Goal: Information Seeking & Learning: Learn about a topic

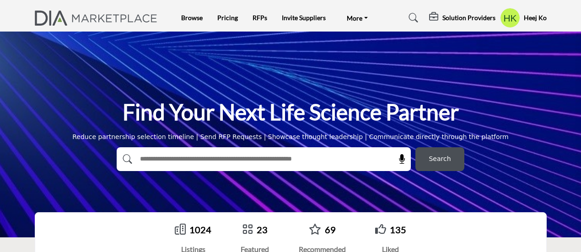
click at [244, 154] on input "text" at bounding box center [244, 159] width 218 height 14
type input "********"
click at [415, 147] on button "Search" at bounding box center [439, 159] width 49 height 24
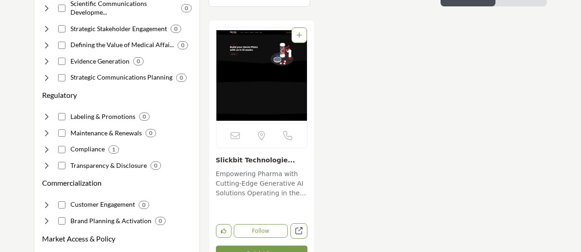
scroll to position [201, 0]
click at [259, 157] on link "Slickbit Technologie..." at bounding box center [255, 159] width 79 height 7
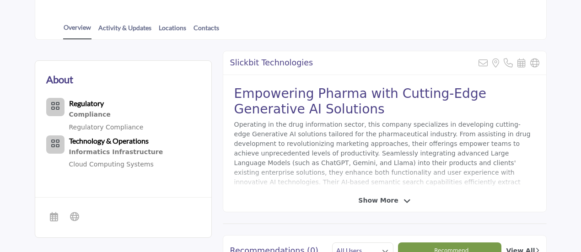
scroll to position [193, 0]
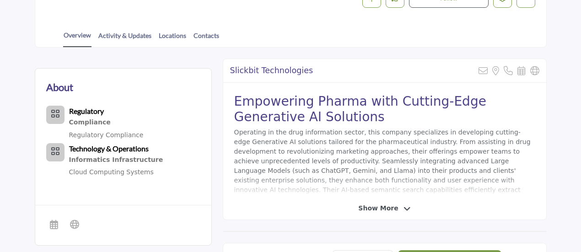
click at [379, 202] on div "Slickbit Technologies Sorry, but this listing is on a subscription plan which d…" at bounding box center [385, 139] width 324 height 161
click at [380, 208] on span "Show More" at bounding box center [378, 208] width 40 height 10
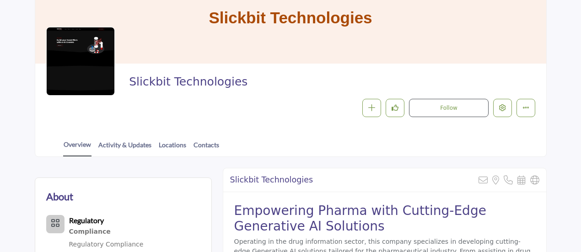
scroll to position [120, 0]
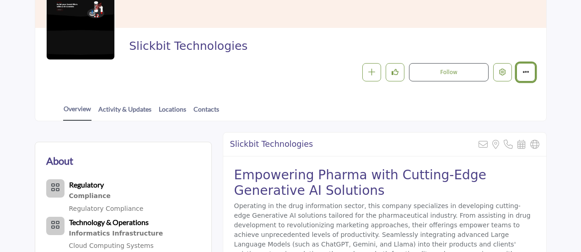
click at [529, 75] on icon "More details" at bounding box center [525, 72] width 7 height 7
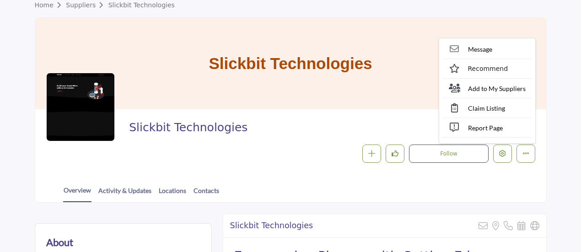
scroll to position [0, 0]
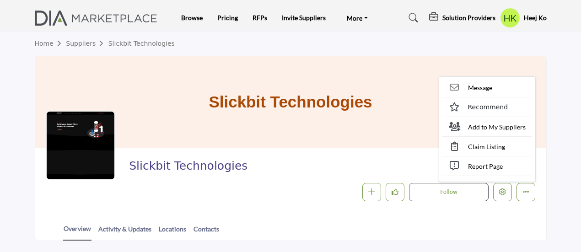
click at [533, 16] on h5 "Heej Ko" at bounding box center [534, 17] width 23 height 9
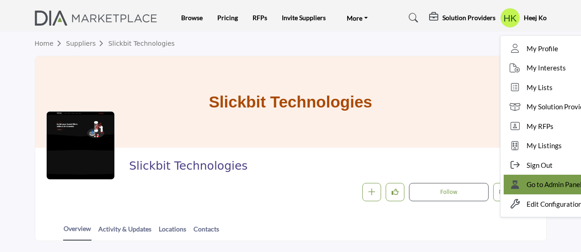
click at [528, 183] on span "Go to Admin Panel" at bounding box center [553, 184] width 55 height 11
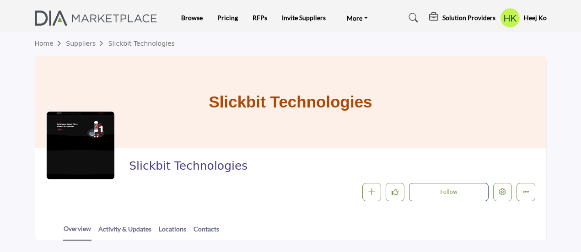
click at [530, 13] on h5 "Heej Ko" at bounding box center [534, 17] width 23 height 9
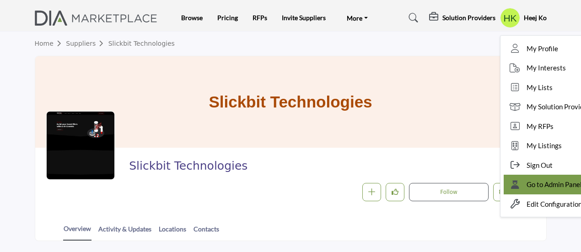
click at [538, 181] on span "Go to Admin Panel" at bounding box center [553, 184] width 55 height 11
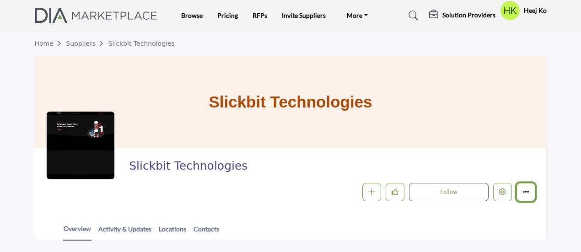
click at [522, 187] on button "Featured" at bounding box center [525, 192] width 19 height 19
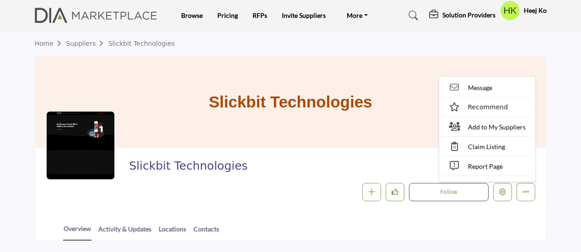
click at [0, 0] on div at bounding box center [0, 0] width 0 height 0
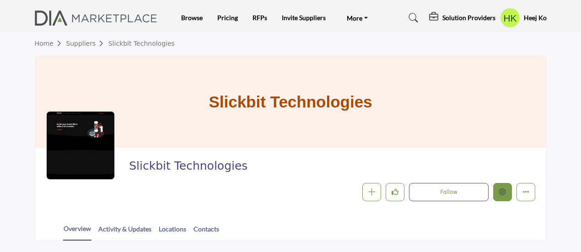
click at [506, 191] on icon "Edit company" at bounding box center [502, 191] width 7 height 7
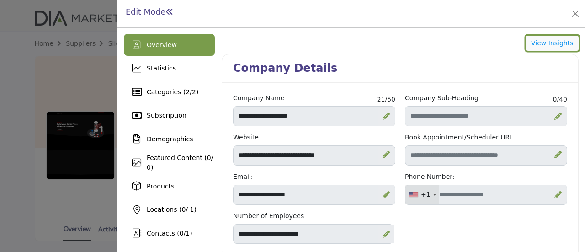
click at [535, 39] on button "View Insights" at bounding box center [552, 44] width 53 height 16
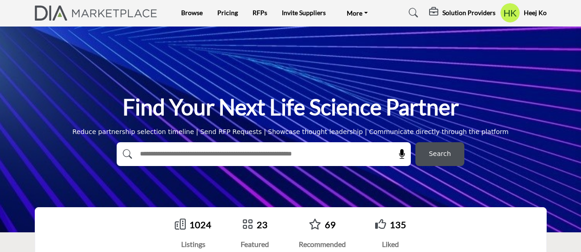
scroll to position [14, 0]
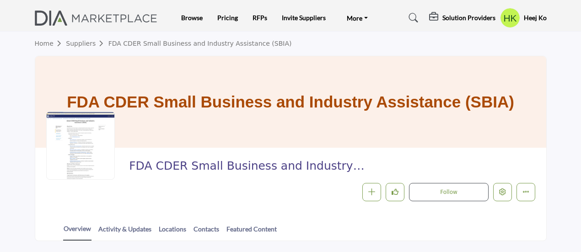
click at [409, 16] on icon at bounding box center [413, 17] width 9 height 9
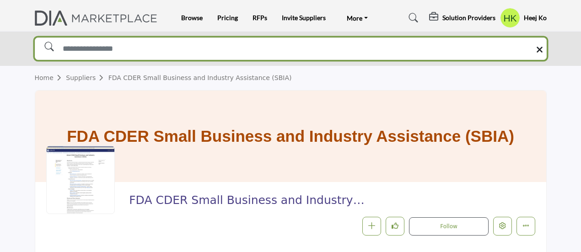
click at [117, 45] on input "Search Solutions" at bounding box center [291, 48] width 512 height 23
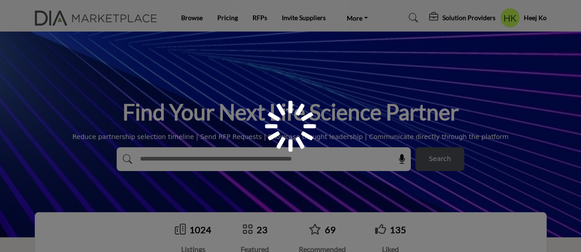
click at [152, 146] on div at bounding box center [290, 126] width 581 height 252
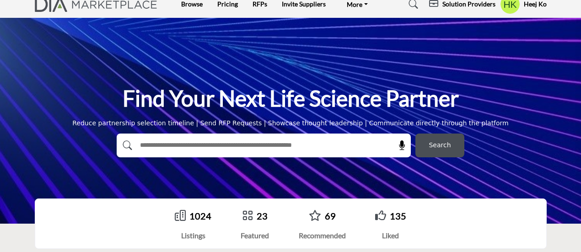
scroll to position [14, 0]
drag, startPoint x: 0, startPoint y: 0, endPoint x: 152, endPoint y: 146, distance: 210.5
click at [152, 146] on input "text" at bounding box center [244, 146] width 218 height 14
type input "*******"
click at [439, 144] on span "Search" at bounding box center [439, 145] width 22 height 10
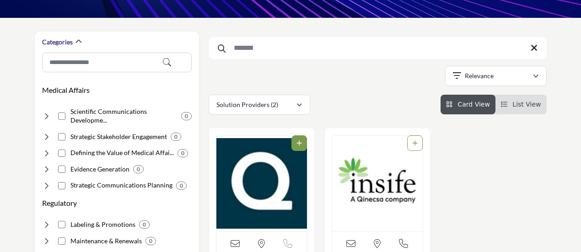
scroll to position [91, 0]
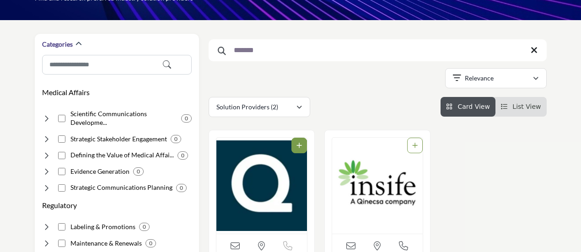
click at [260, 181] on img "Open Listing in new tab" at bounding box center [261, 186] width 91 height 96
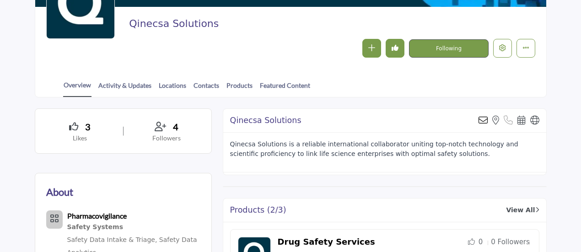
scroll to position [52, 0]
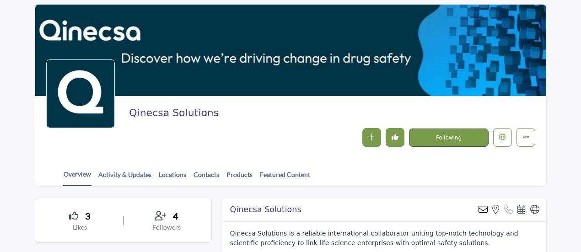
drag, startPoint x: 582, startPoint y: 17, endPoint x: 584, endPoint y: 48, distance: 30.8
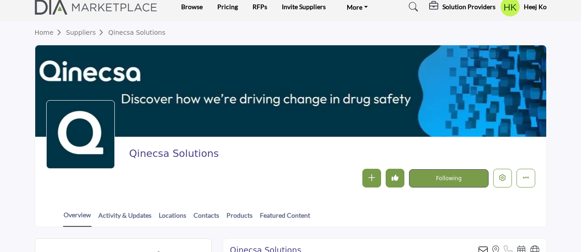
scroll to position [0, 0]
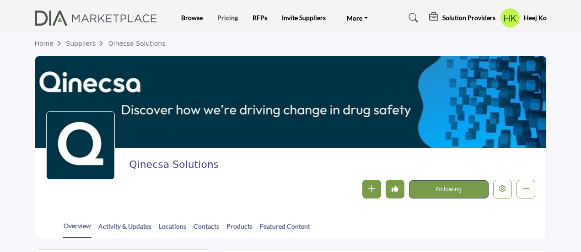
click at [228, 16] on link "Pricing" at bounding box center [227, 18] width 21 height 8
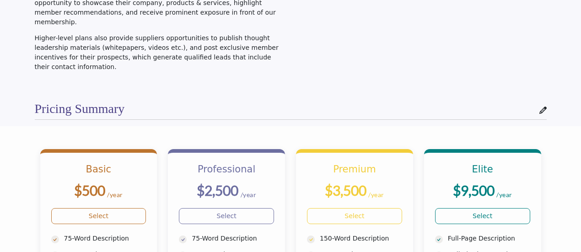
scroll to position [212, 0]
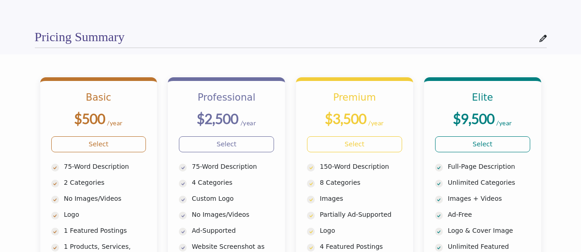
drag, startPoint x: 581, startPoint y: 10, endPoint x: 521, endPoint y: 53, distance: 73.7
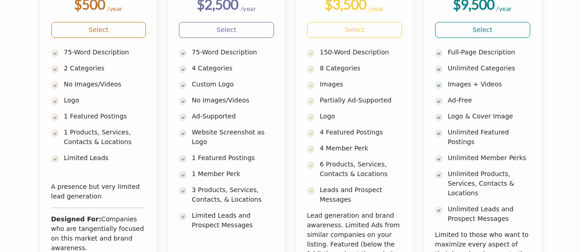
scroll to position [317, 0]
